Goal: Information Seeking & Learning: Find contact information

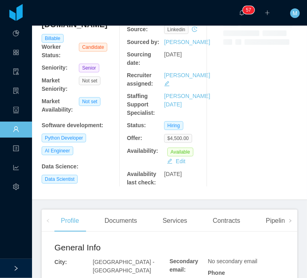
scroll to position [80, 0]
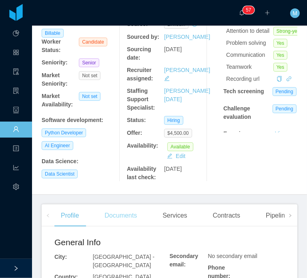
drag, startPoint x: 109, startPoint y: 217, endPoint x: 114, endPoint y: 226, distance: 9.9
click at [112, 224] on div "Documents" at bounding box center [120, 216] width 45 height 22
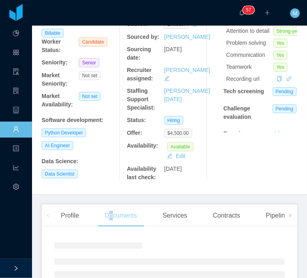
click at [114, 226] on div "Documents" at bounding box center [120, 216] width 45 height 22
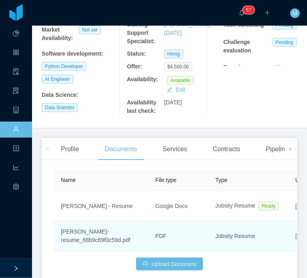
scroll to position [197, 0]
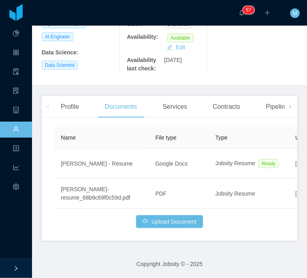
click at [89, 109] on div "Profile Documents Services Contracts Pipelines Openings Comments Experience" at bounding box center [260, 107] width 412 height 22
click at [71, 107] on div "Profile" at bounding box center [69, 107] width 31 height 22
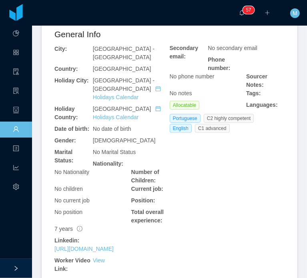
scroll to position [357, 0]
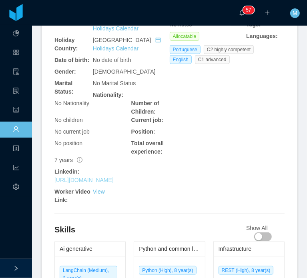
click at [107, 177] on link "https://www.linkedin.com/in/luccap" at bounding box center [83, 180] width 59 height 6
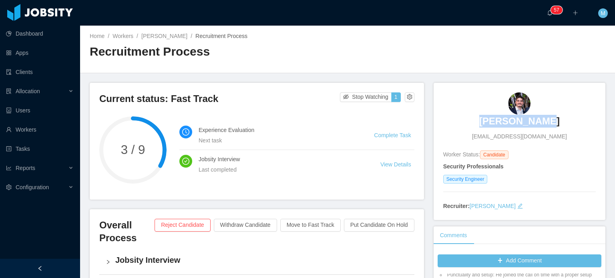
drag, startPoint x: 483, startPoint y: 125, endPoint x: 547, endPoint y: 125, distance: 63.7
click at [547, 125] on div "João Almeida joaofaassis@gmail.com" at bounding box center [520, 117] width 153 height 48
copy h3 "João Almeida"
click at [571, 129] on div "João Almeida joaofaassis@gmail.com" at bounding box center [520, 117] width 153 height 48
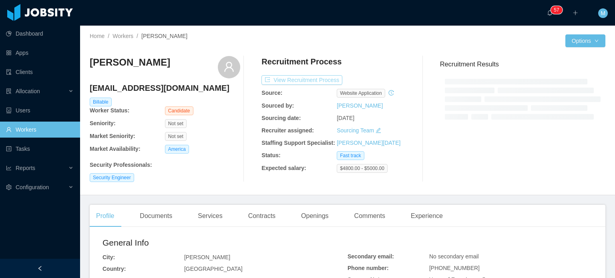
click at [269, 77] on button "View Recruitment Process" at bounding box center [302, 80] width 81 height 10
drag, startPoint x: 201, startPoint y: 88, endPoint x: 91, endPoint y: 84, distance: 110.3
click at [91, 84] on h4 "danield.batistab@gmail.com" at bounding box center [165, 88] width 151 height 11
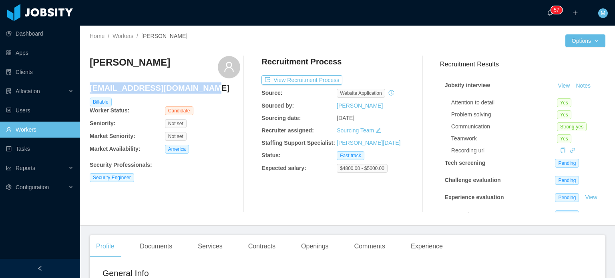
copy h4 "danield.batistab@gmail.com"
click at [282, 85] on div "Recruitment Process View Recruitment Process Source: website application Source…" at bounding box center [337, 134] width 151 height 157
click at [290, 81] on button "View Recruitment Process" at bounding box center [302, 80] width 81 height 10
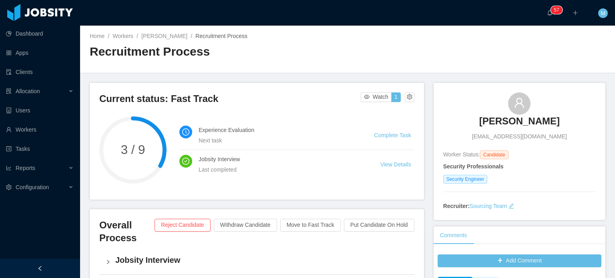
drag, startPoint x: 474, startPoint y: 120, endPoint x: 561, endPoint y: 120, distance: 86.6
click at [561, 120] on div "Daniel Batista danield.batistab@gmail.com" at bounding box center [520, 117] width 153 height 48
click at [503, 122] on h3 "[PERSON_NAME]" at bounding box center [520, 121] width 81 height 13
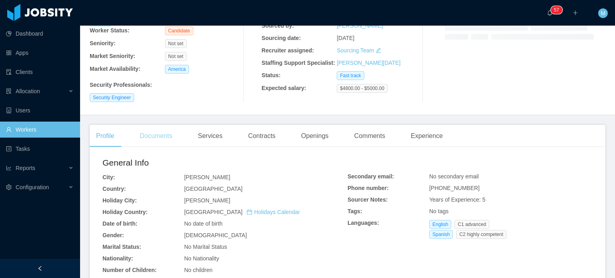
click at [163, 135] on div "Documents" at bounding box center [155, 136] width 45 height 22
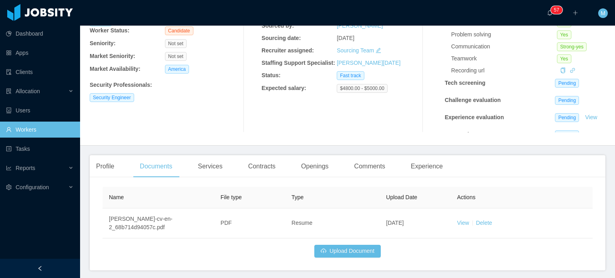
scroll to position [109, 0]
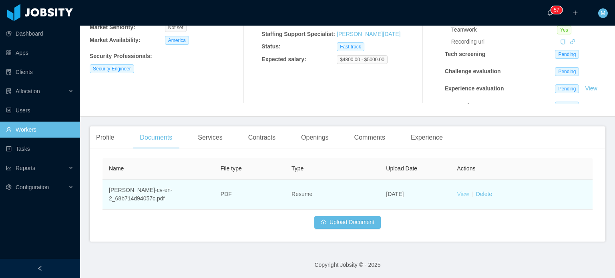
click at [458, 194] on link "View" at bounding box center [464, 194] width 12 height 6
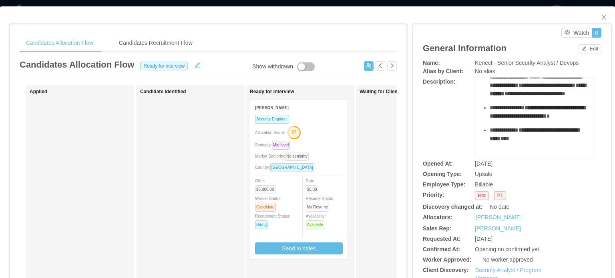
scroll to position [745, 0]
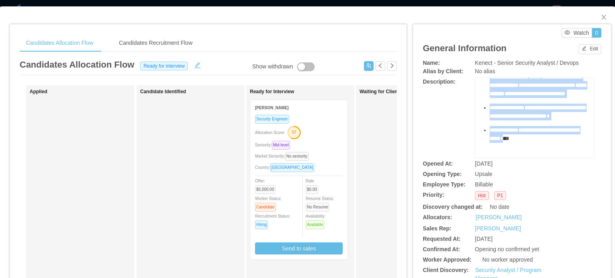
drag, startPoint x: 477, startPoint y: 93, endPoint x: 548, endPoint y: 124, distance: 77.3
copy div "**********"
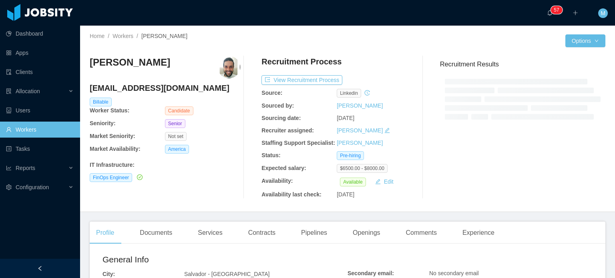
click at [168, 115] on span "Candidate" at bounding box center [179, 111] width 28 height 9
click at [327, 86] on div "Recruitment Process View Recruitment Process Source: linkedin Sourced by: [PERS…" at bounding box center [337, 127] width 151 height 143
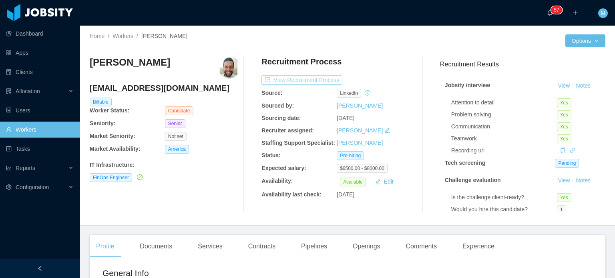
click at [325, 83] on button "View Recruitment Process" at bounding box center [302, 80] width 81 height 10
